Goal: Task Accomplishment & Management: Use online tool/utility

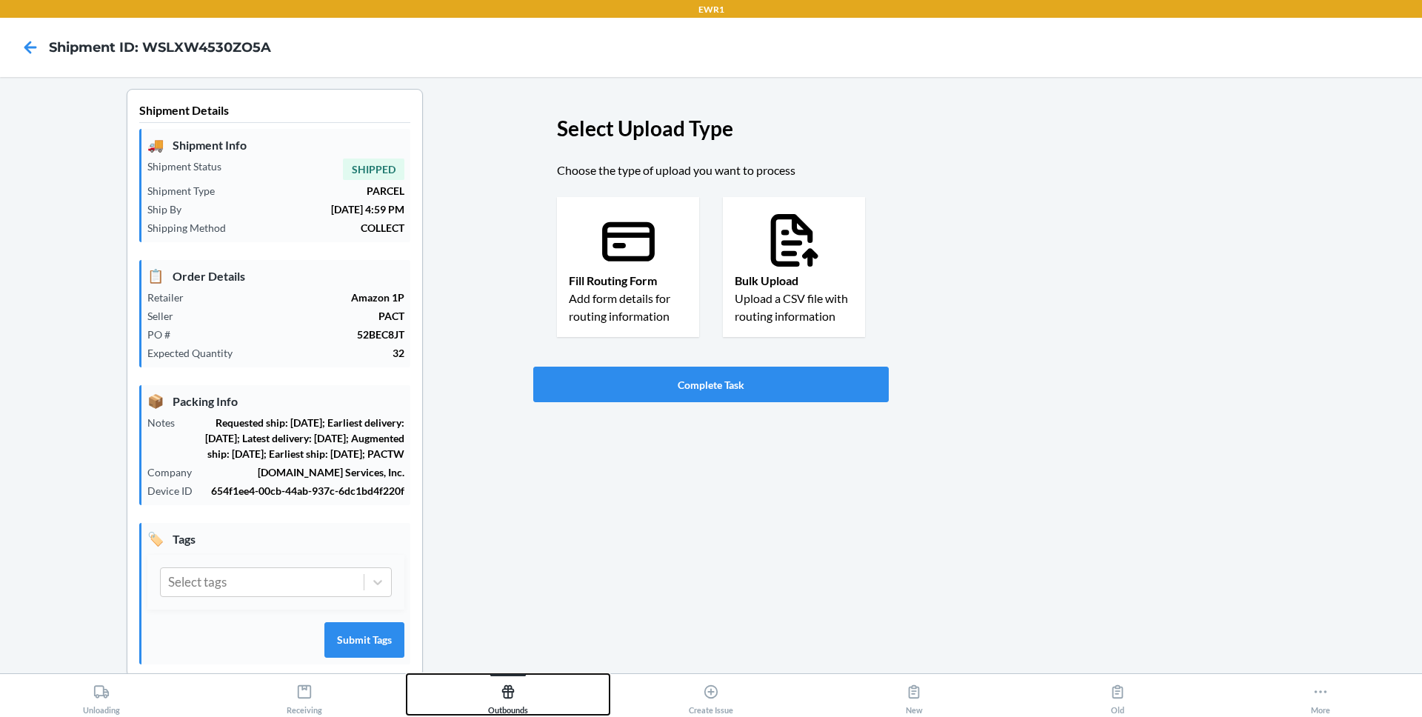
click at [518, 713] on div "Outbounds" at bounding box center [508, 696] width 40 height 37
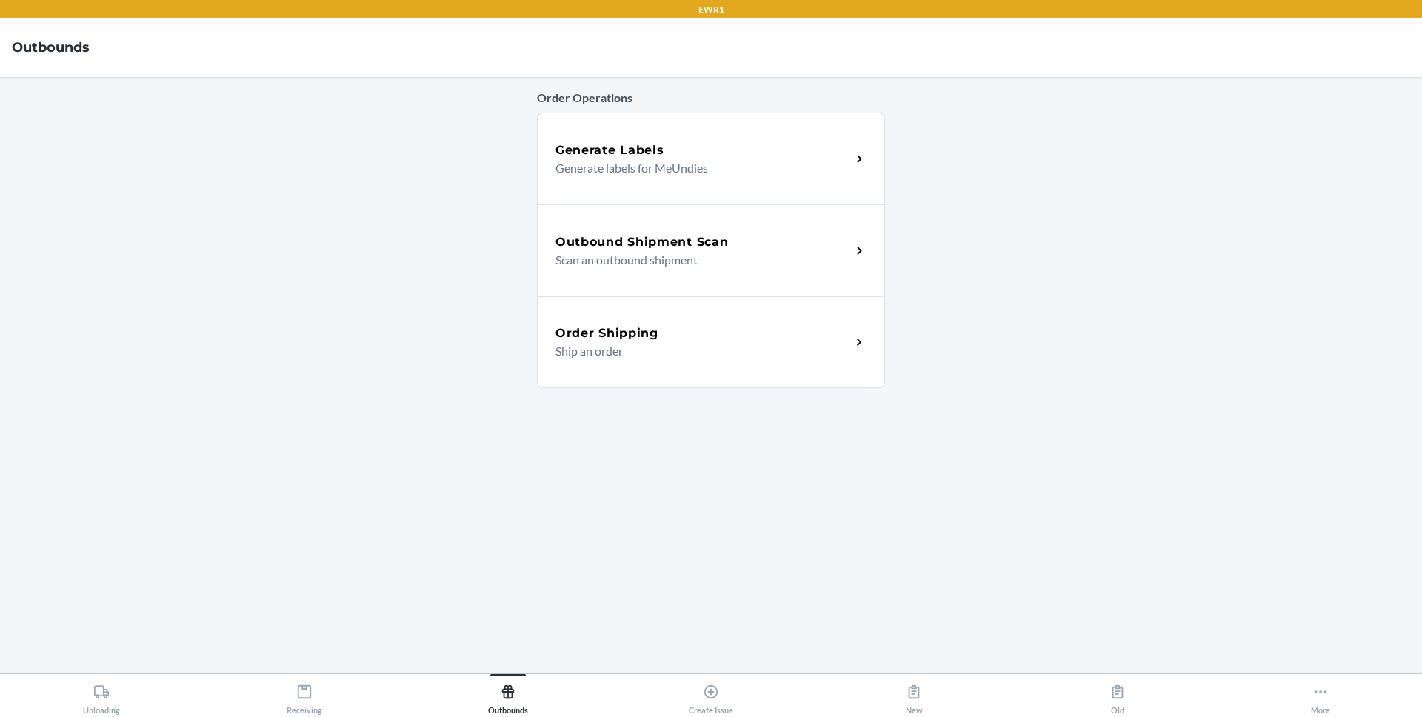
click at [622, 262] on p "Scan an outbound shipment" at bounding box center [697, 260] width 284 height 18
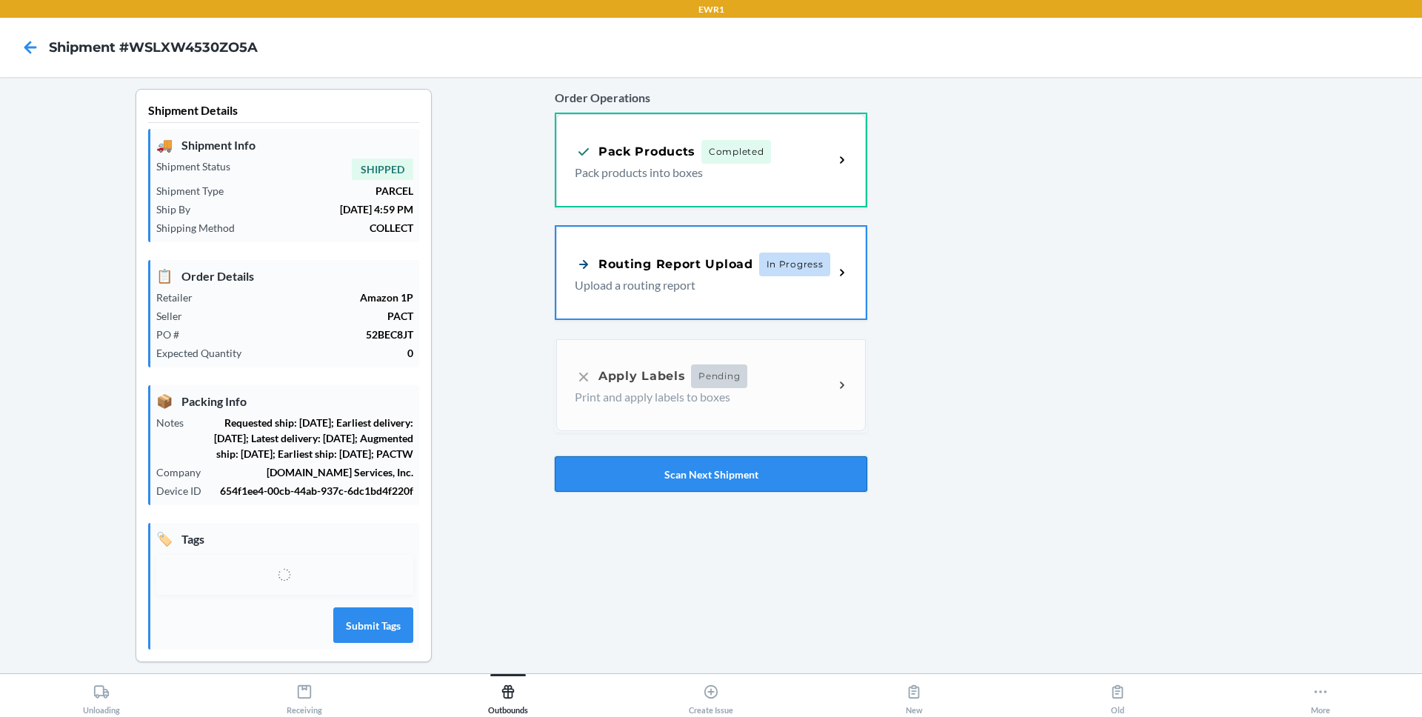
click at [664, 471] on button "Scan Next Shipment" at bounding box center [711, 474] width 313 height 36
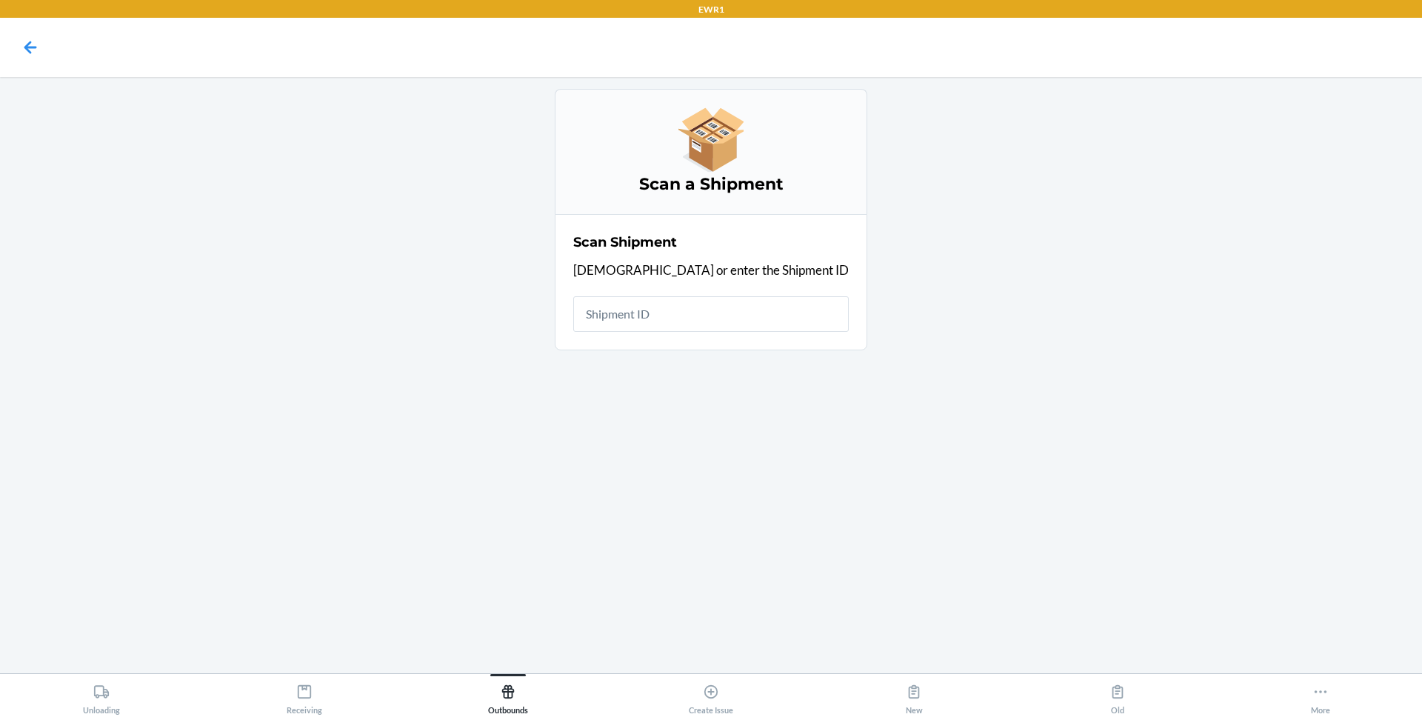
click at [669, 289] on div "Scan Shipment Scan or enter the Shipment ID" at bounding box center [710, 282] width 275 height 108
click at [669, 302] on input "text" at bounding box center [710, 314] width 275 height 36
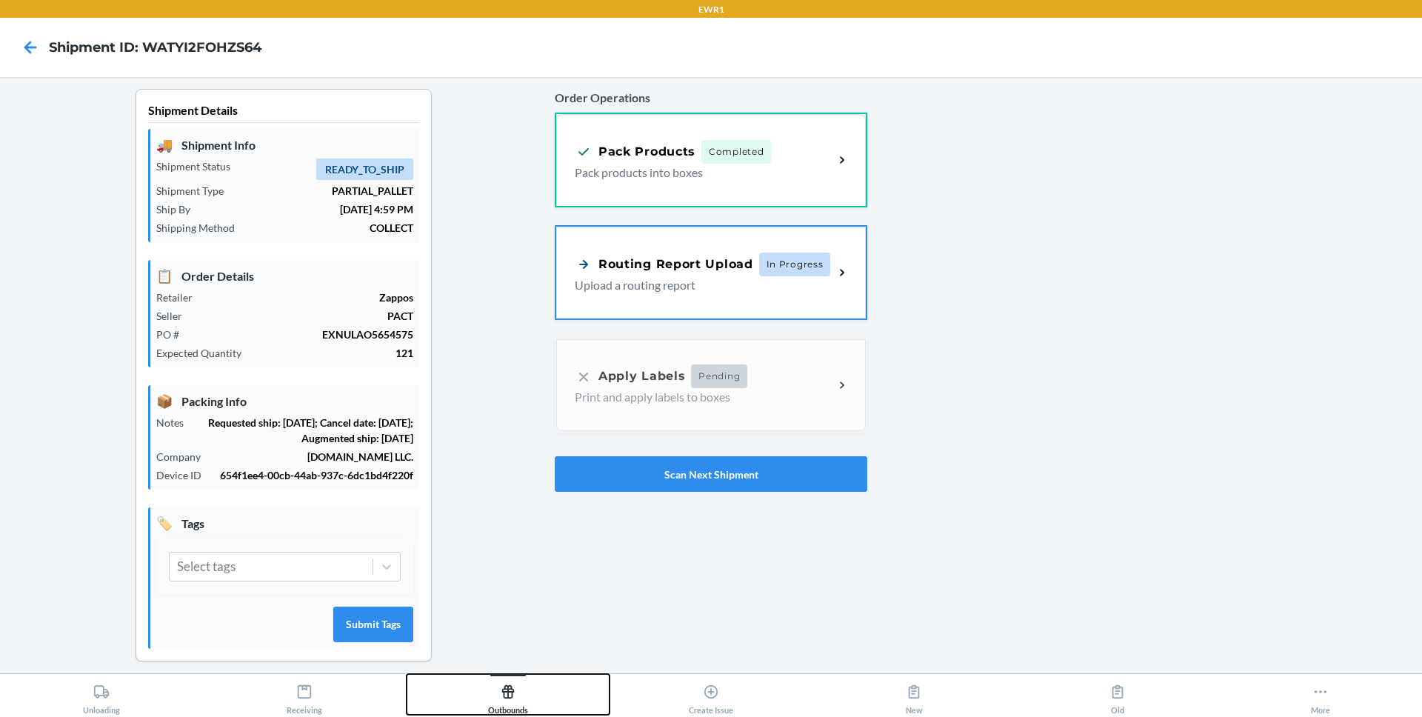
click at [504, 712] on div "Outbounds" at bounding box center [508, 696] width 40 height 37
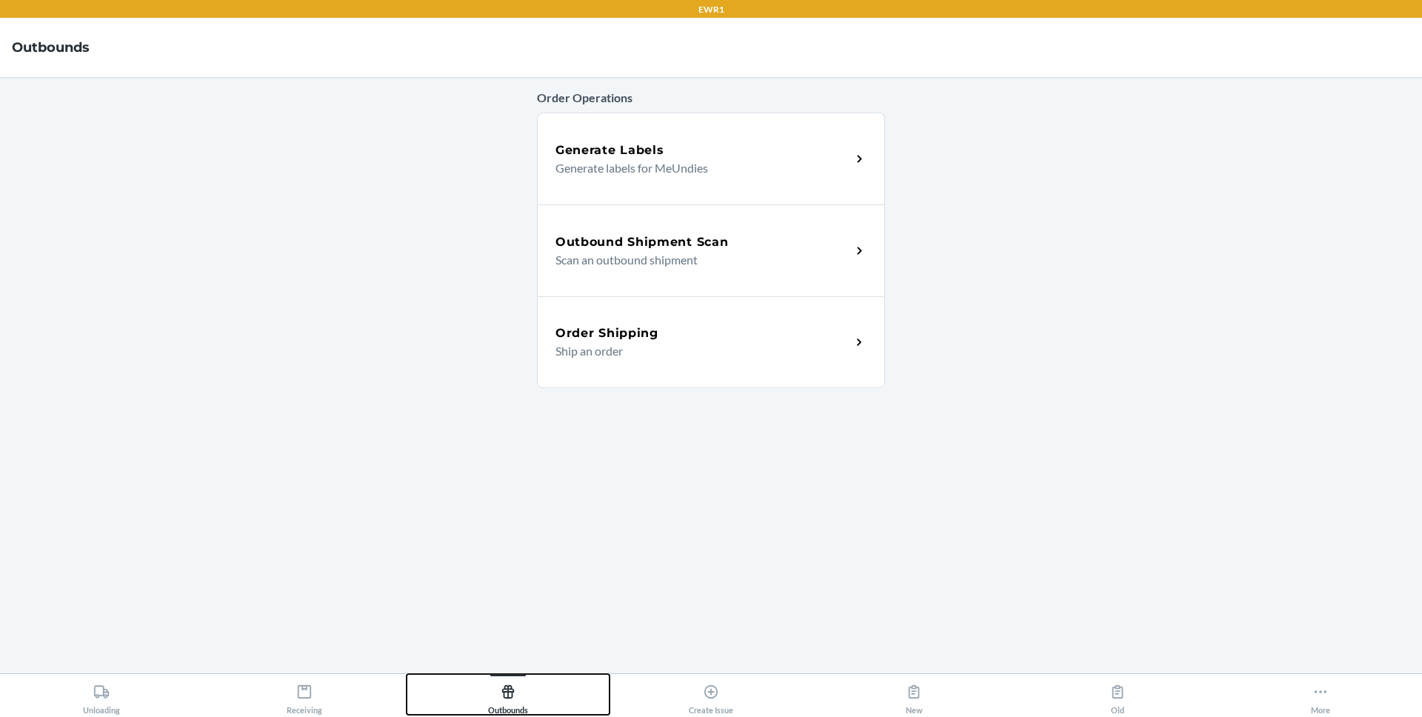
click at [514, 709] on div "Outbounds" at bounding box center [508, 696] width 40 height 37
click at [662, 273] on div "Outbound Shipment Scan Scan an outbound shipment" at bounding box center [711, 250] width 348 height 92
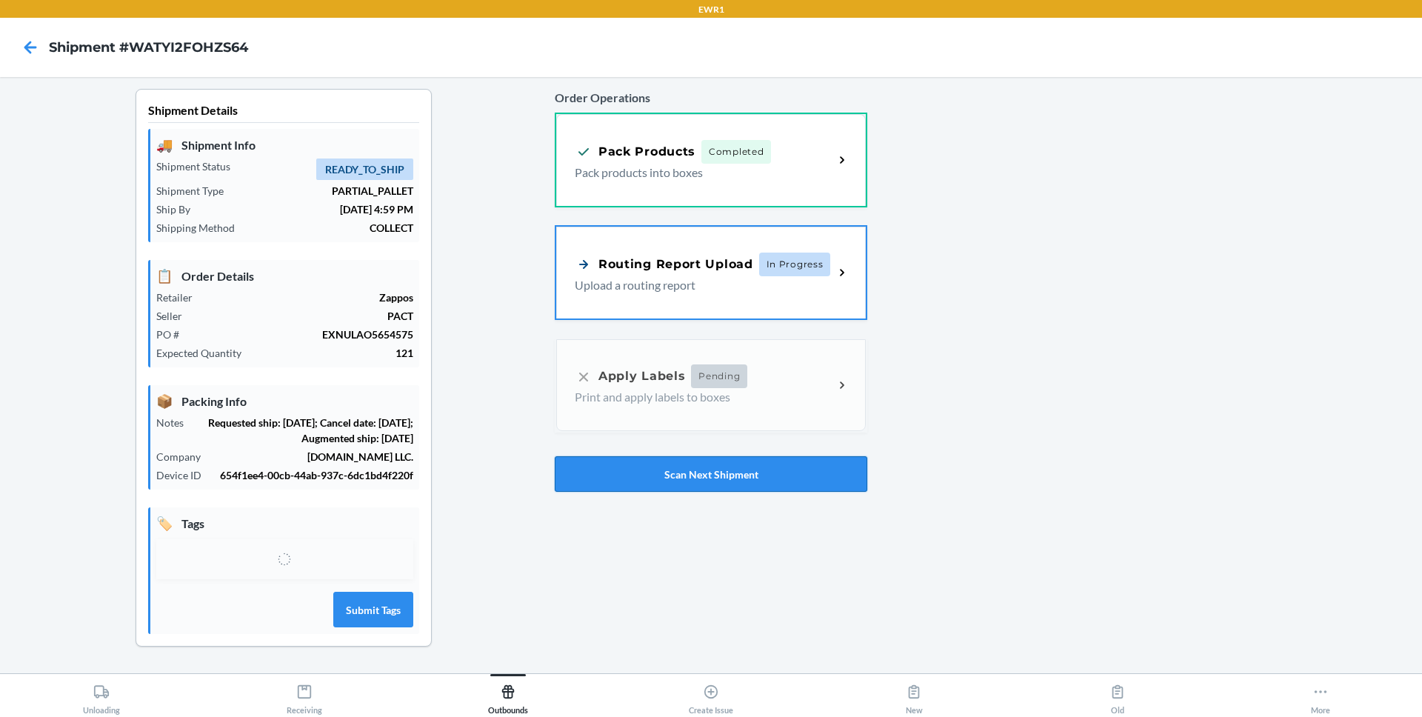
click at [668, 474] on button "Scan Next Shipment" at bounding box center [711, 474] width 313 height 36
click at [652, 476] on button "Scan Next Shipment" at bounding box center [711, 474] width 313 height 36
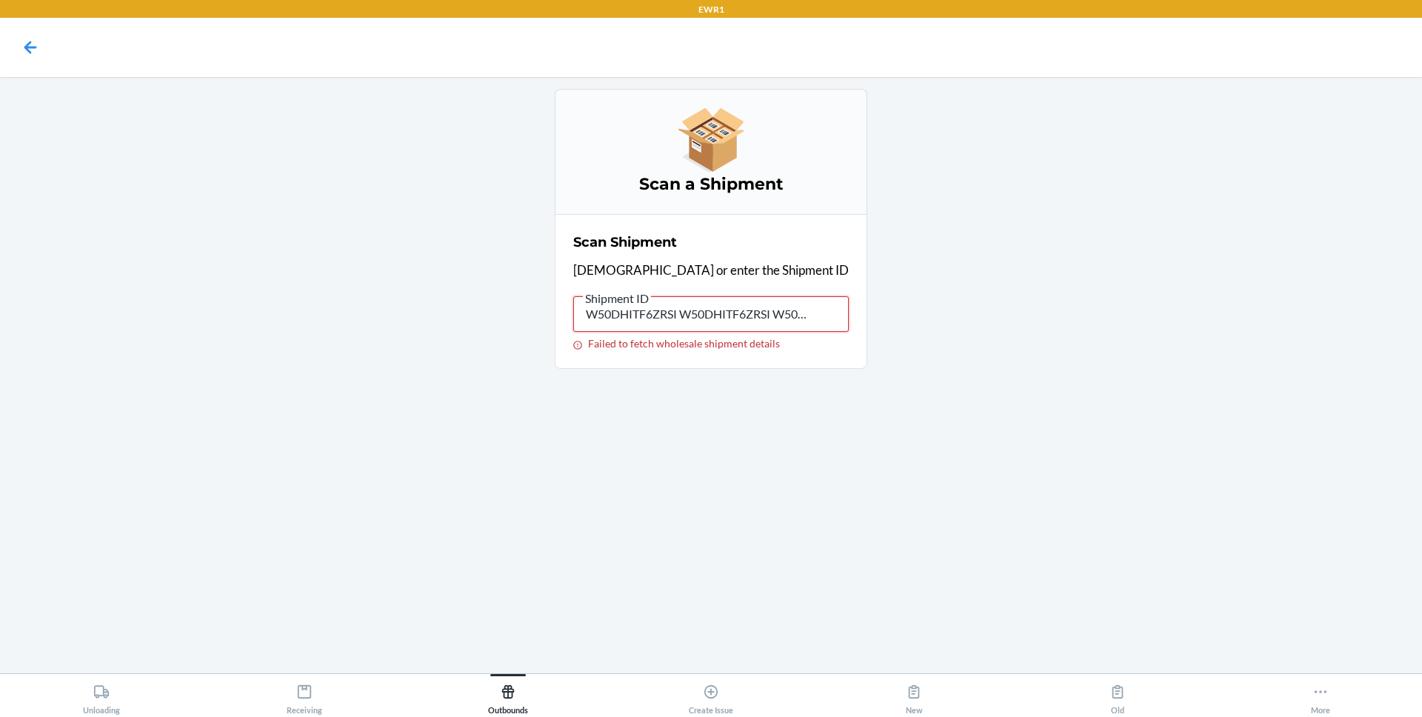
click at [646, 310] on input "W50DHITF6ZRSI W50DHITF6ZRSI W50DHITF6ZRSI" at bounding box center [710, 314] width 275 height 36
paste input "XCVT9JR13T4M"
type input "WXCVT9JR13T4M"
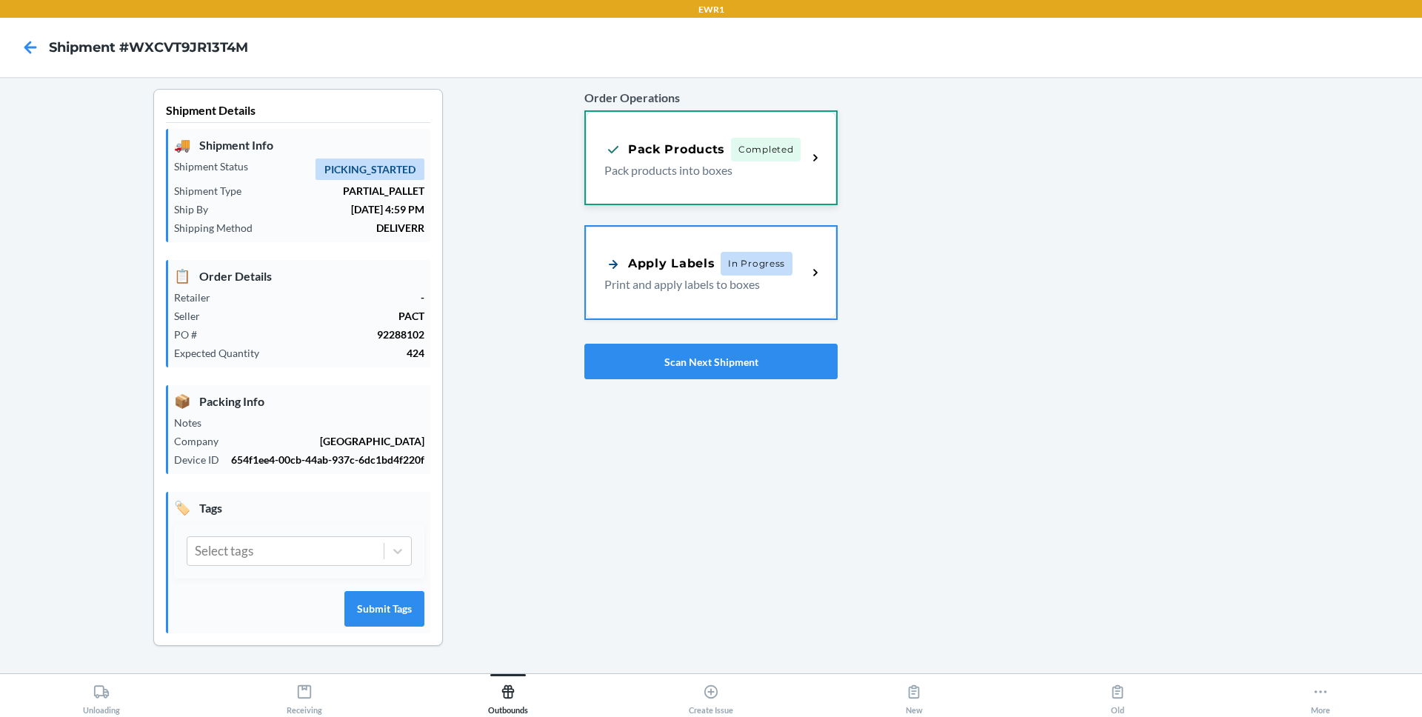
click at [741, 134] on div "Pack Products Completed Pack products into boxes" at bounding box center [711, 158] width 250 height 92
